Goal: Task Accomplishment & Management: Manage account settings

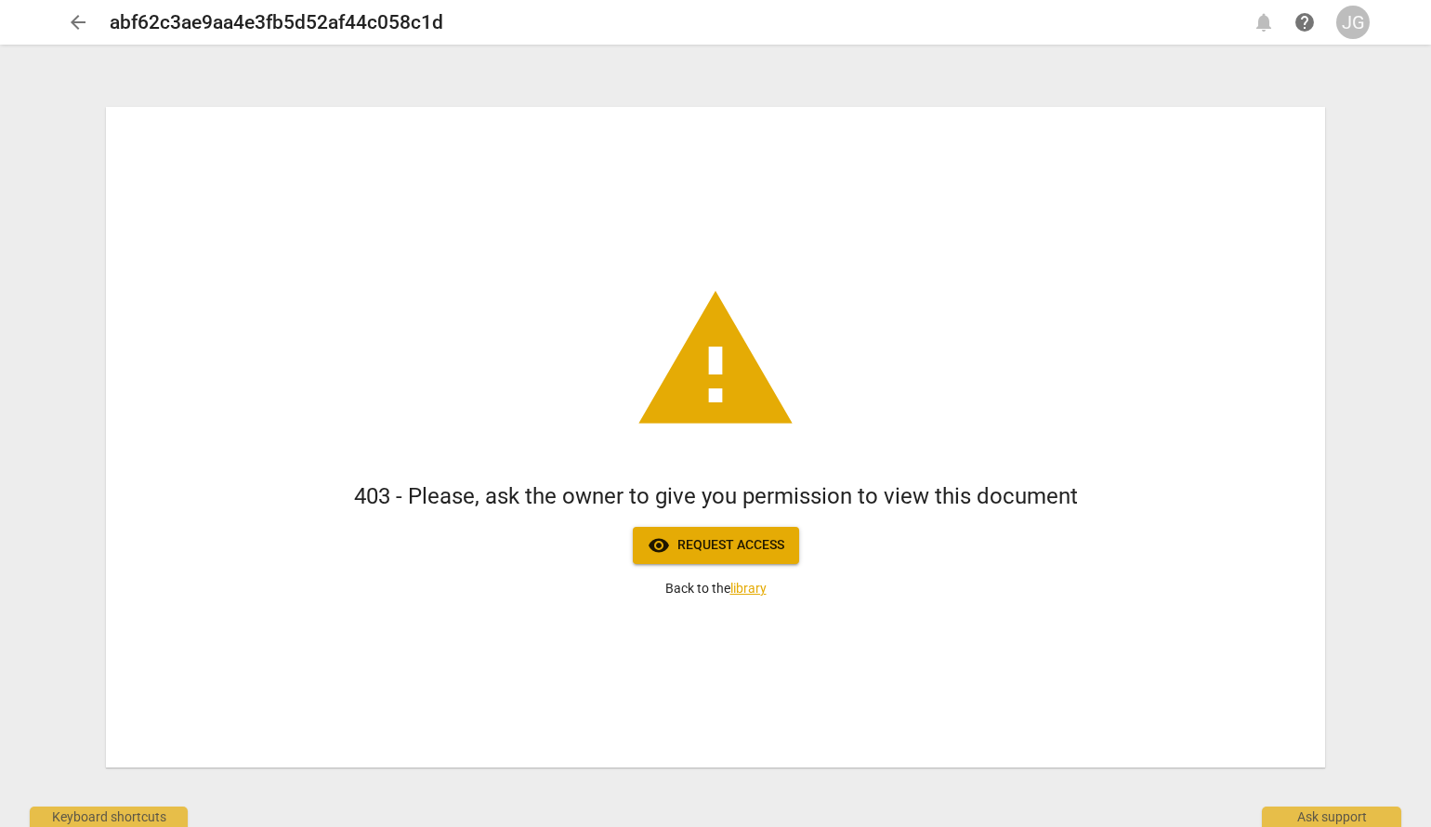
click at [1353, 28] on div "JG" at bounding box center [1352, 22] width 33 height 33
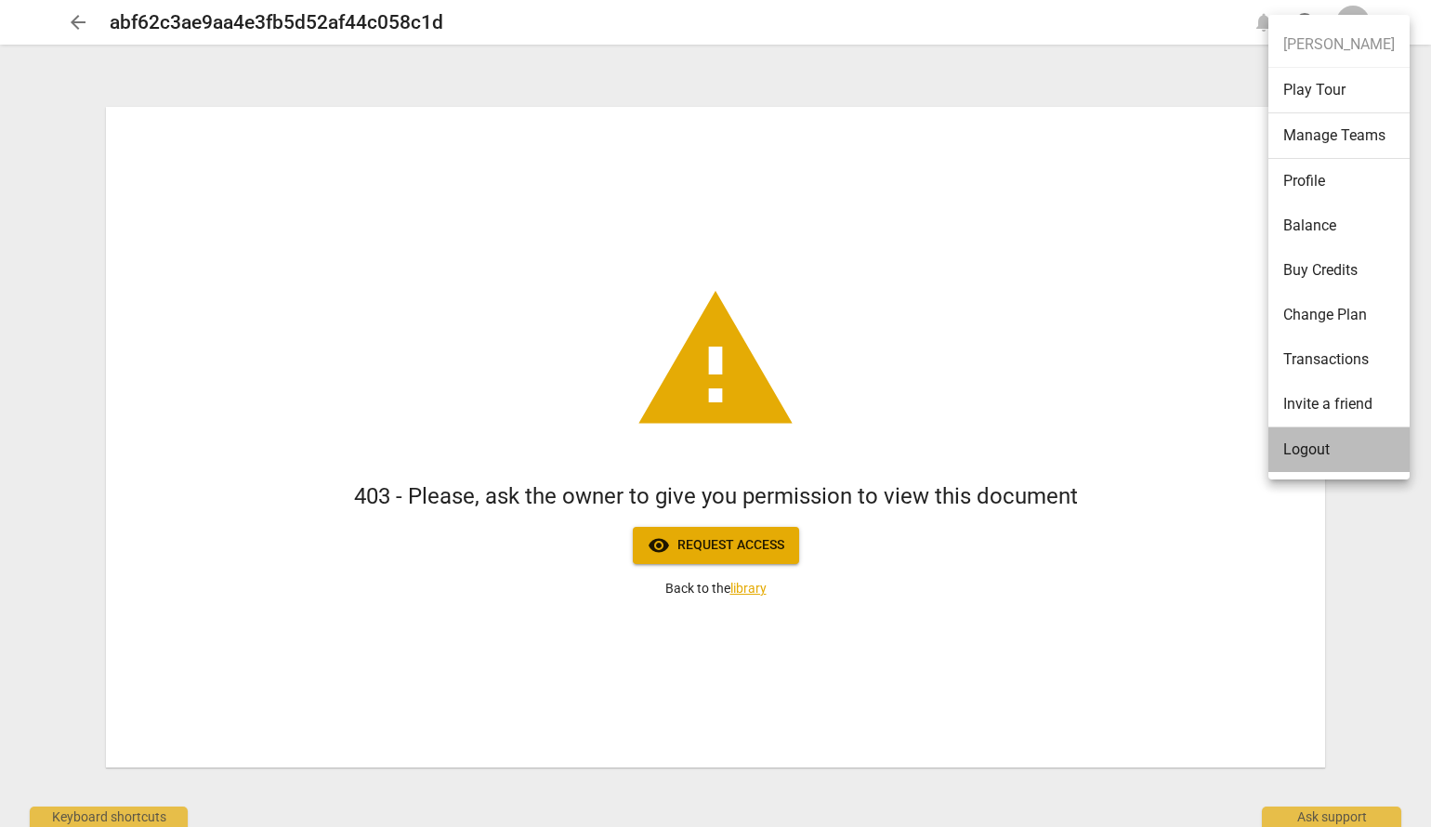
click at [1302, 445] on li "Logout" at bounding box center [1338, 449] width 141 height 45
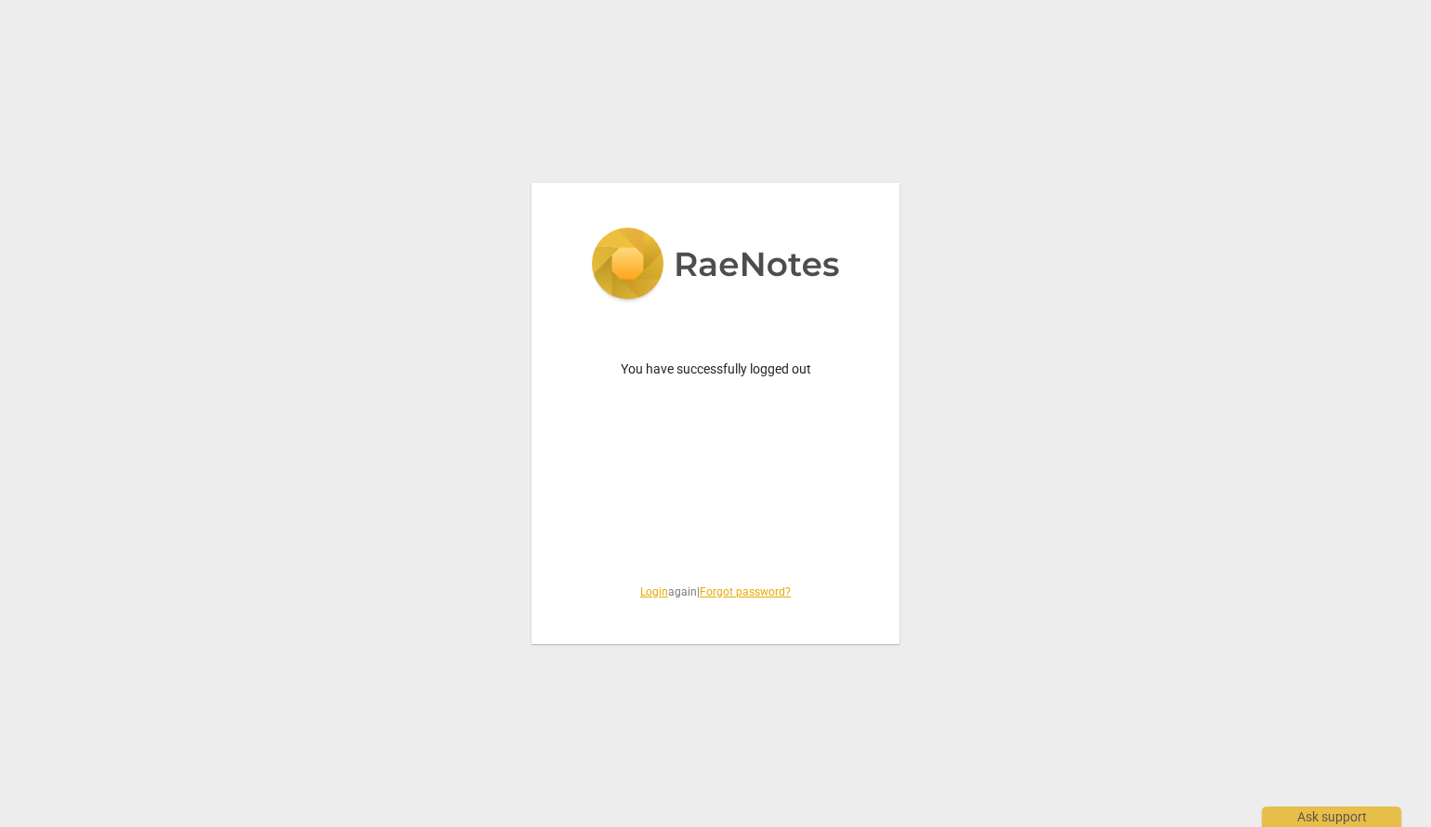
click at [640, 595] on link "Login" at bounding box center [654, 591] width 28 height 13
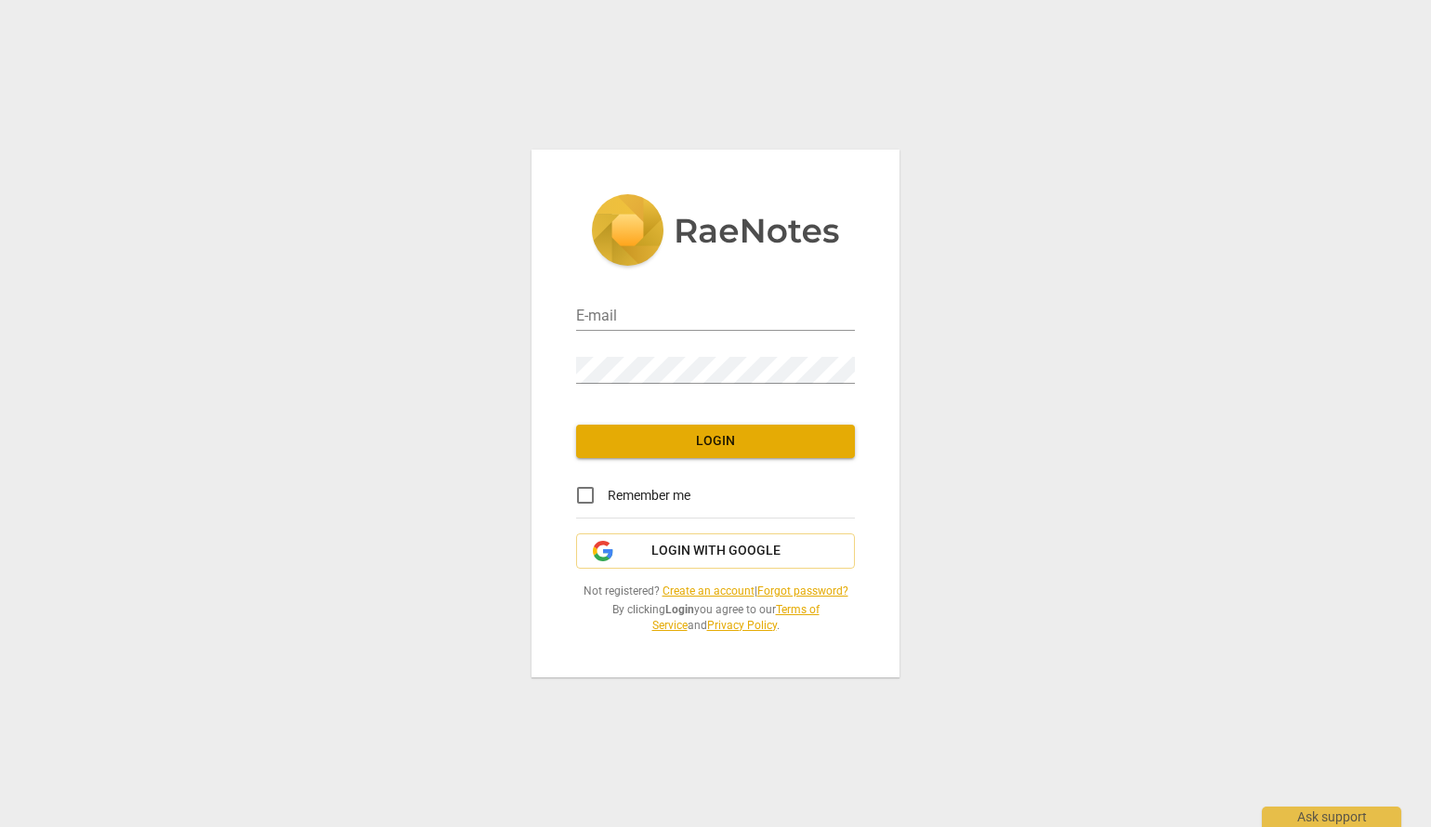
click at [710, 296] on div "E-mail" at bounding box center [715, 310] width 279 height 42
click at [710, 304] on input "email" at bounding box center [715, 317] width 279 height 27
type input "jennifer@canadacoachacademy.com"
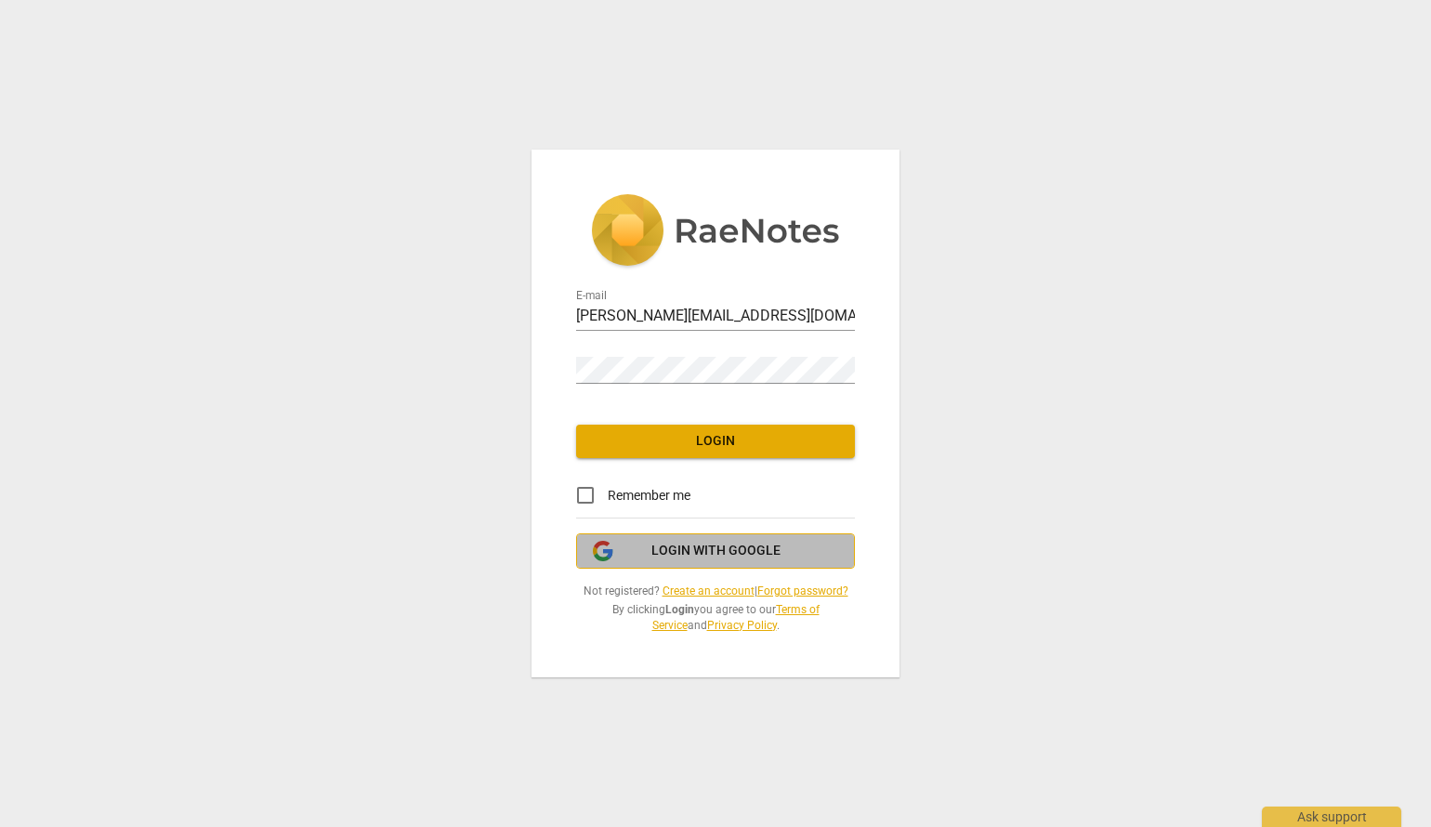
click at [681, 539] on button "Login with Google" at bounding box center [715, 550] width 279 height 35
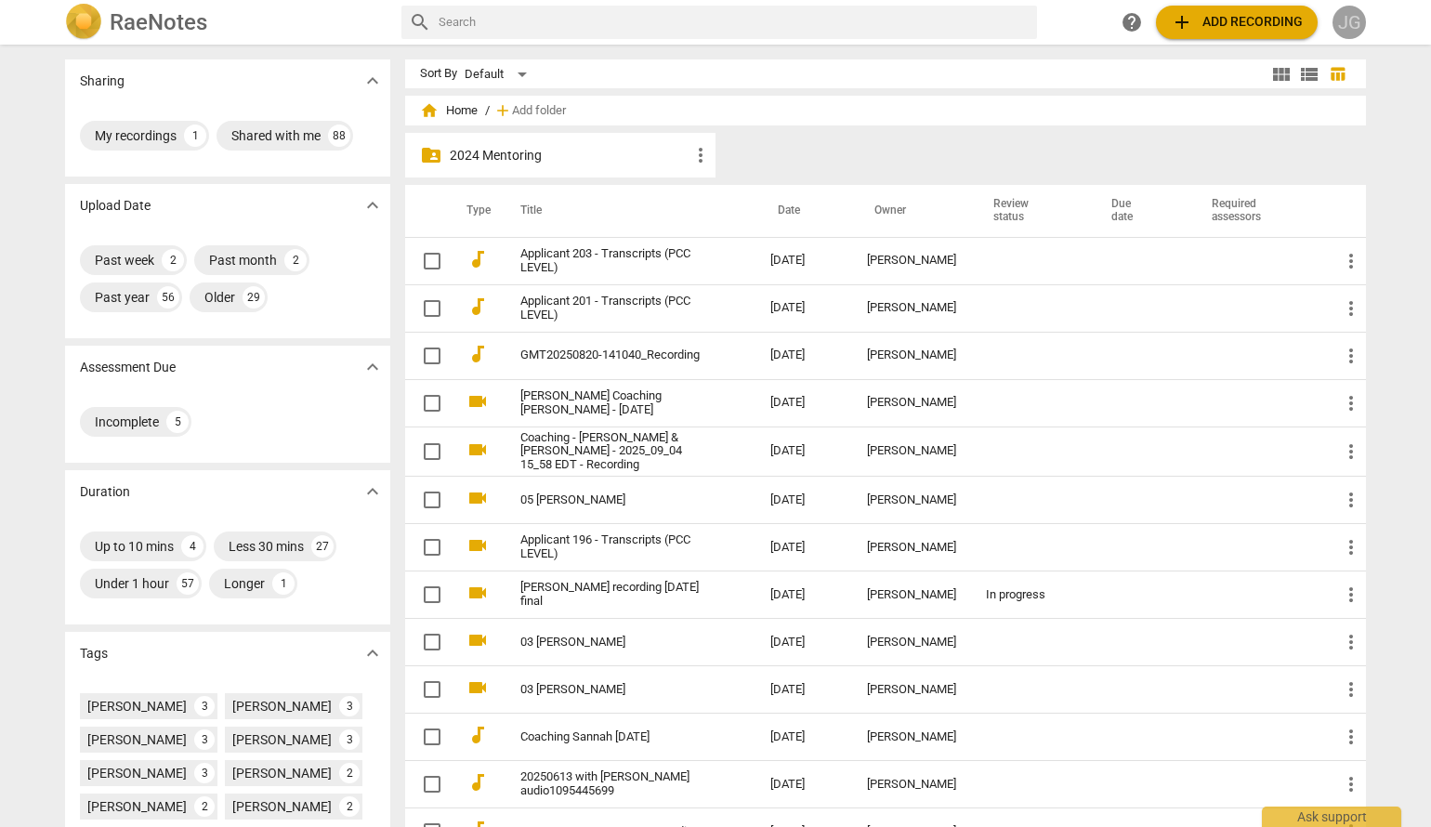
click at [1359, 30] on div "JG" at bounding box center [1348, 22] width 33 height 33
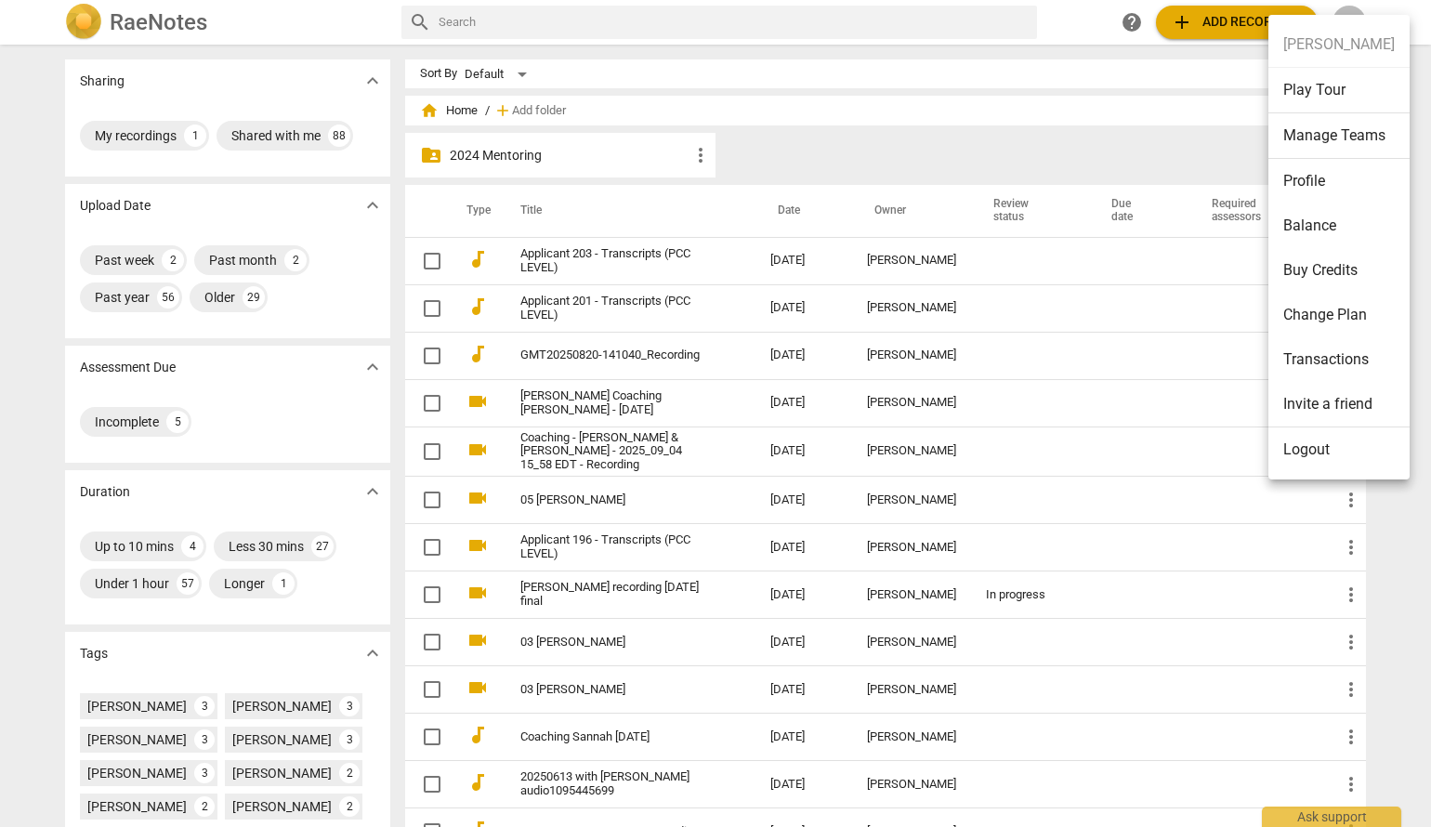
click at [1300, 458] on li "Logout" at bounding box center [1338, 449] width 141 height 45
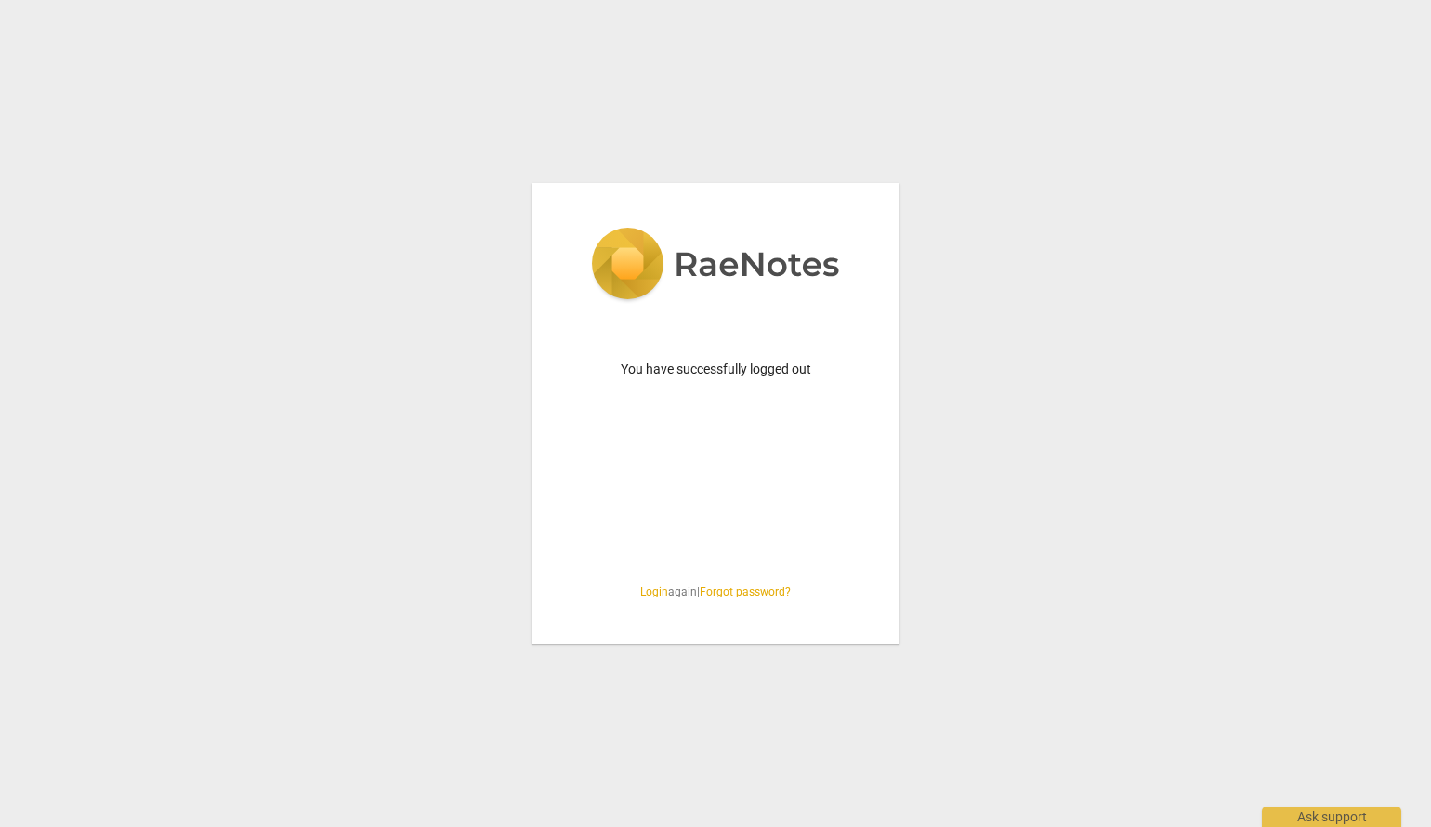
click at [656, 595] on link "Login" at bounding box center [654, 591] width 28 height 13
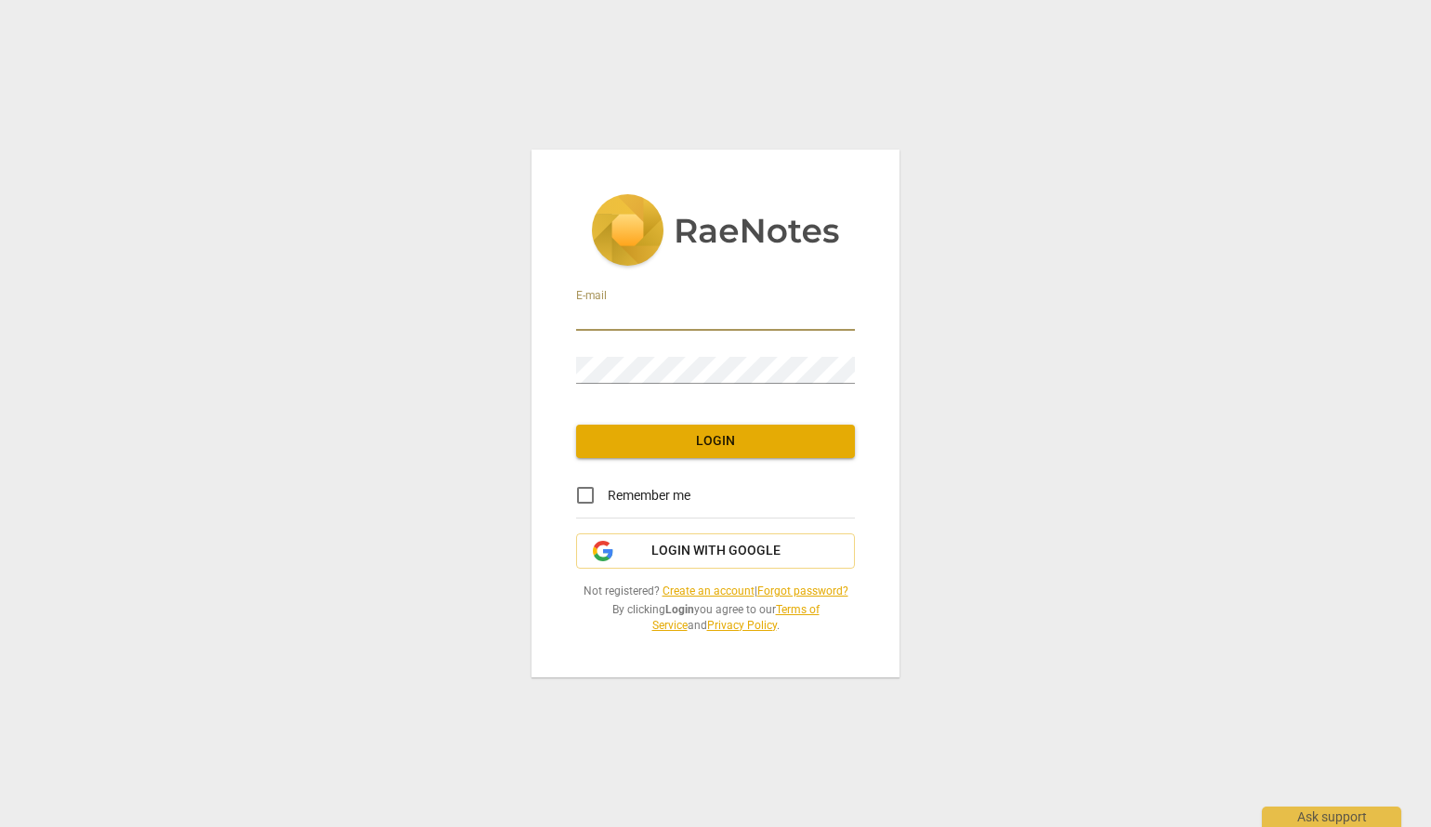
click at [727, 315] on input "email" at bounding box center [715, 317] width 279 height 27
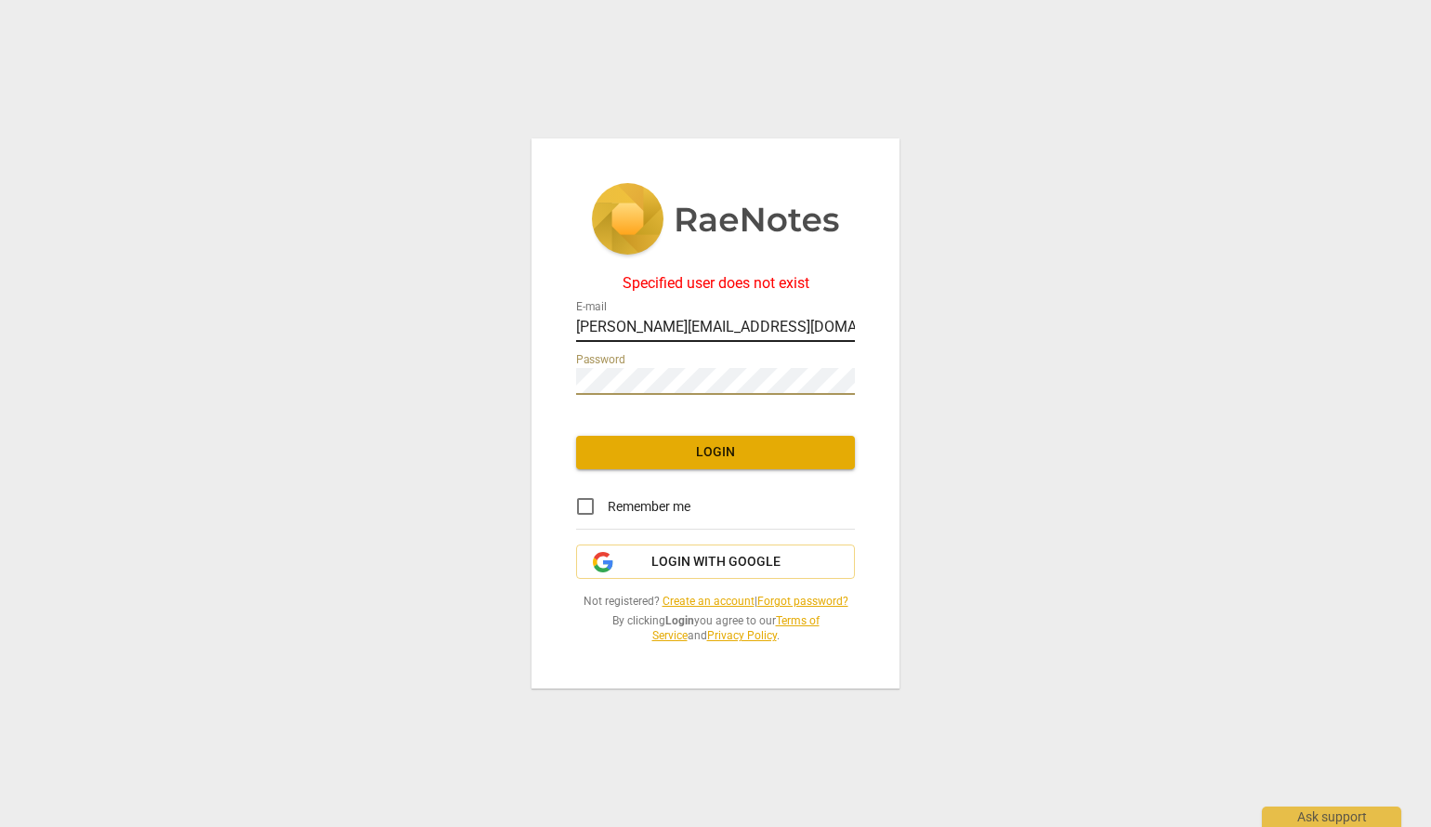
click at [718, 328] on input "jennifer@coaccohacademy.com" at bounding box center [715, 328] width 279 height 27
click at [678, 326] on input "jennifer@coaccohacademy.com" at bounding box center [715, 328] width 279 height 27
type input "jennifer@coachacademy.com"
click at [774, 444] on span "Login" at bounding box center [715, 452] width 249 height 19
